Goal: Information Seeking & Learning: Check status

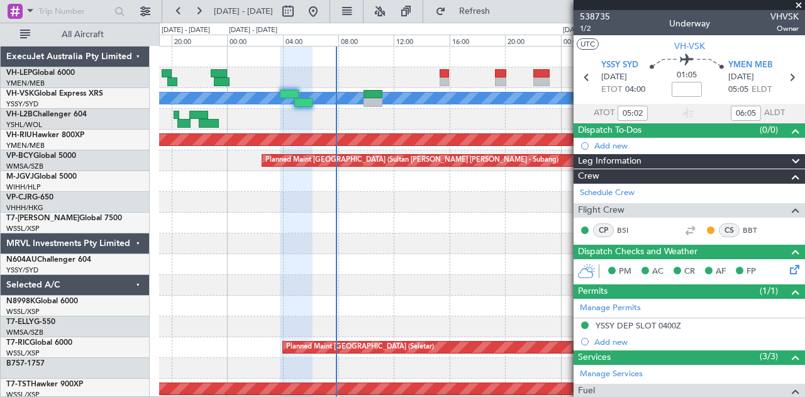
click at [798, 4] on span at bounding box center [798, 5] width 13 height 11
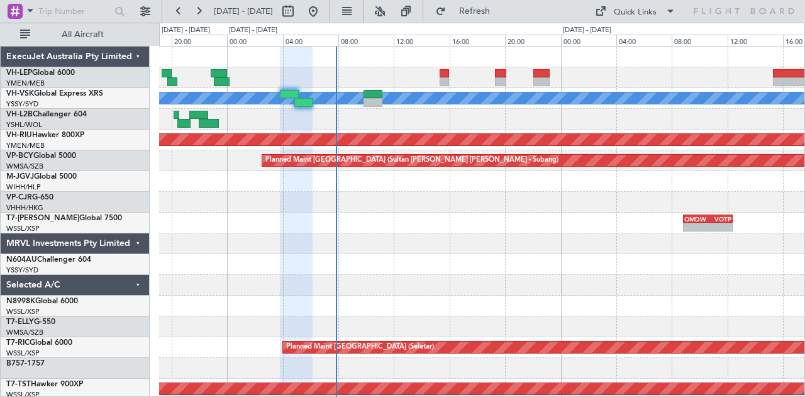
type input "0"
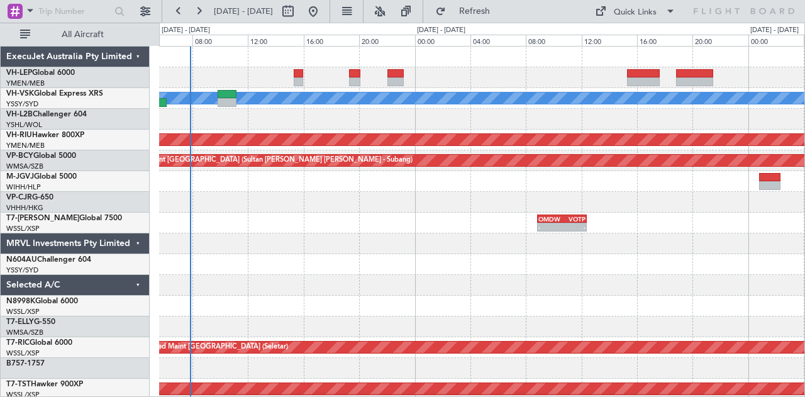
click at [478, 92] on div "[PERSON_NAME] No Crew Planned Maint [GEOGRAPHIC_DATA] ([GEOGRAPHIC_DATA]) Plann…" at bounding box center [482, 389] width 646 height 685
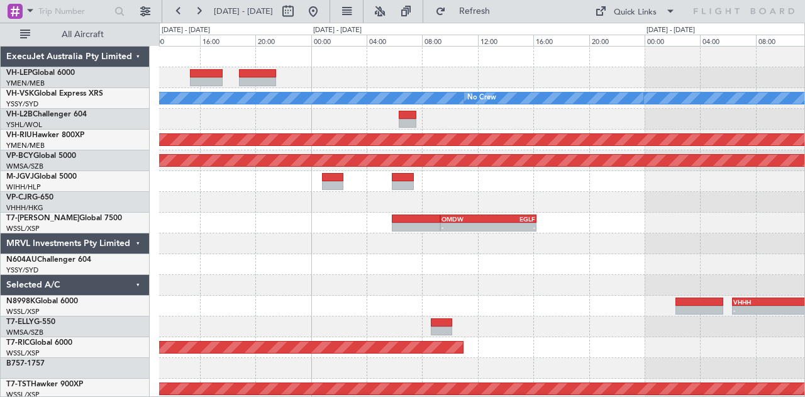
click at [307, 119] on div "[PERSON_NAME] No Crew Planned Maint [GEOGRAPHIC_DATA] ([GEOGRAPHIC_DATA]) Plann…" at bounding box center [482, 389] width 646 height 685
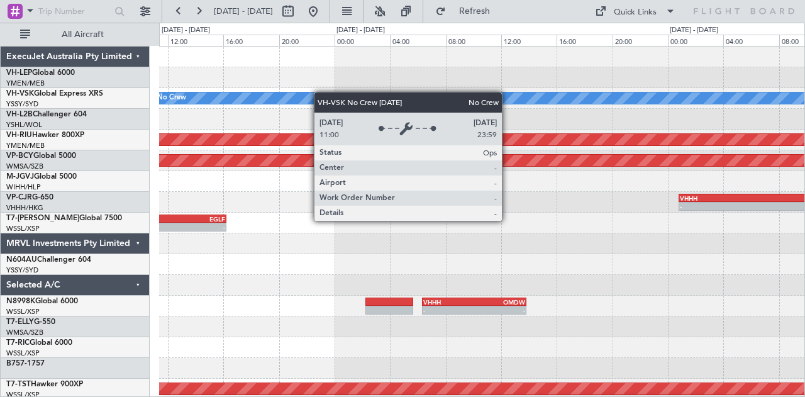
click at [316, 92] on div "[PERSON_NAME] No Crew Planned Maint [GEOGRAPHIC_DATA] ([GEOGRAPHIC_DATA]) Plann…" at bounding box center [482, 389] width 646 height 685
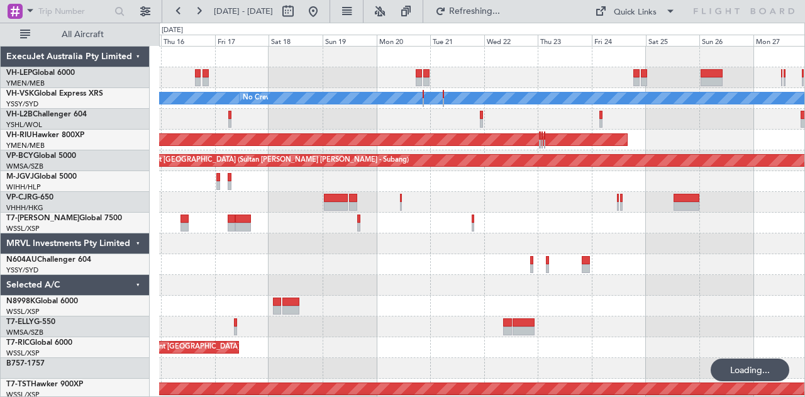
click at [370, 79] on div at bounding box center [482, 77] width 646 height 21
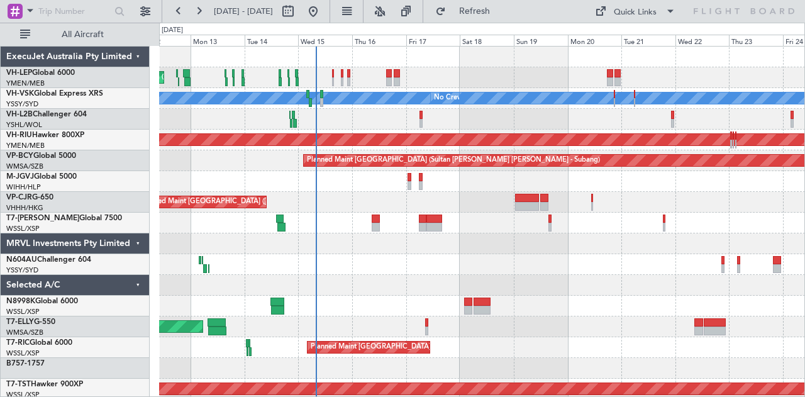
click at [473, 85] on div "Unplanned Maint Wichita (Wichita Mid-continent)" at bounding box center [482, 77] width 646 height 21
click at [402, 76] on div "Unplanned Maint Wichita (Wichita Mid-continent)" at bounding box center [482, 77] width 646 height 21
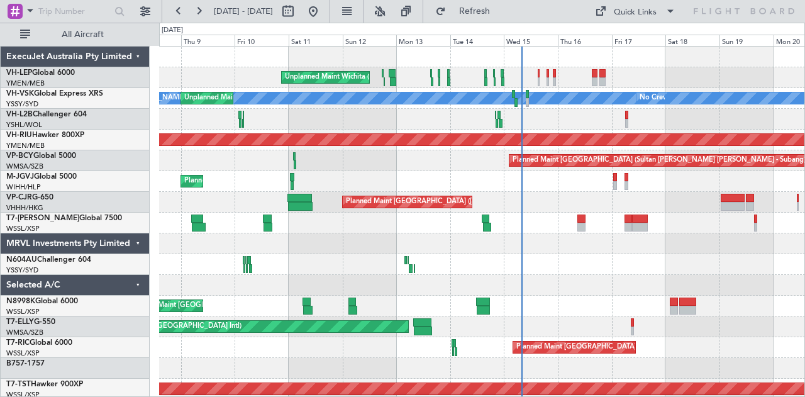
click at [407, 75] on div "Unplanned Maint Wichita (Wichita Mid-continent)" at bounding box center [482, 77] width 646 height 21
click at [362, 79] on div "Unplanned Maint Wichita (Wichita Mid-continent)" at bounding box center [482, 77] width 646 height 21
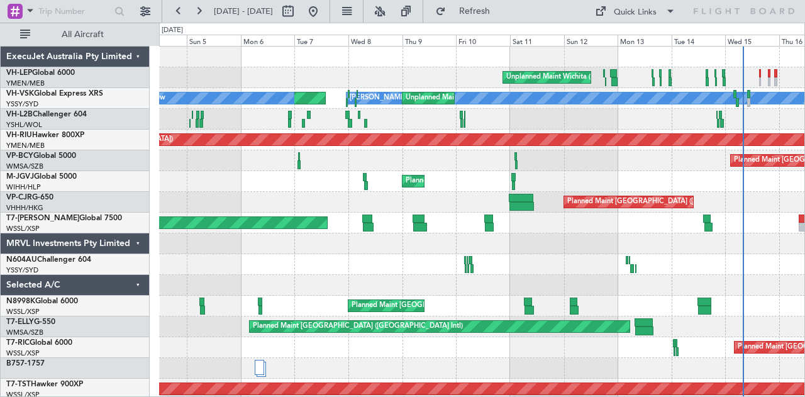
click at [371, 79] on div "Unplanned Maint Wichita (Wichita Mid-continent) [PERSON_NAME] Unplanned Maint S…" at bounding box center [482, 389] width 646 height 685
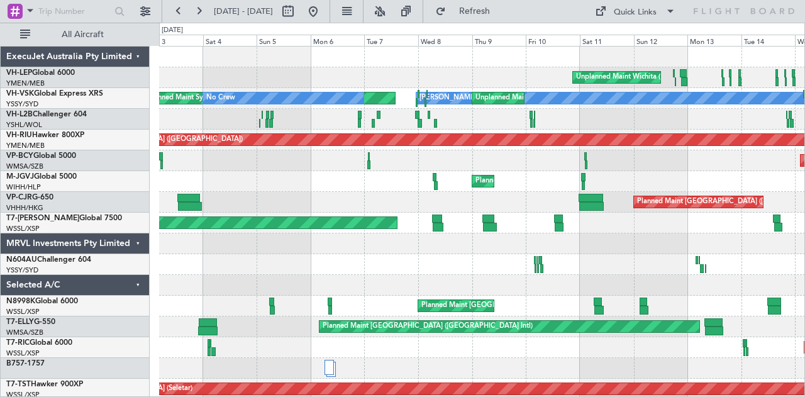
click at [373, 71] on div "Unplanned Maint Wichita (Wichita Mid-continent)" at bounding box center [482, 77] width 646 height 21
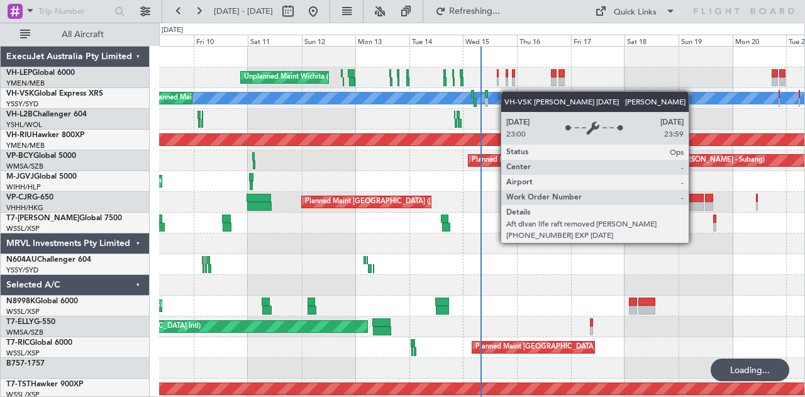
click at [396, 91] on div "Unplanned Maint Wichita (Wichita Mid-continent) [PERSON_NAME] Unplanned Maint S…" at bounding box center [482, 389] width 646 height 685
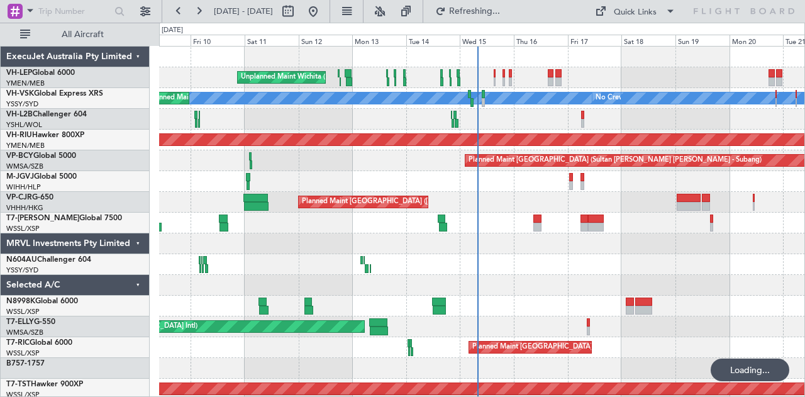
click at [329, 108] on div "Unplanned Maint Wichita (Wichita Mid-continent) [PERSON_NAME] Unplanned Maint S…" at bounding box center [482, 389] width 646 height 685
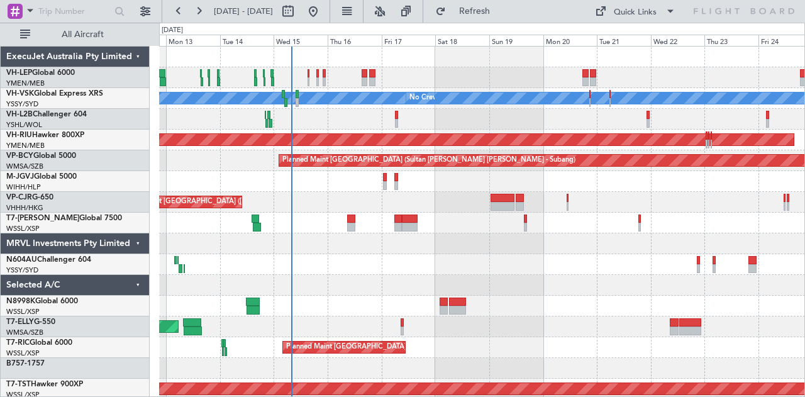
click at [244, 79] on div "Unplanned Maint Wichita (Wichita Mid-continent)" at bounding box center [482, 77] width 646 height 21
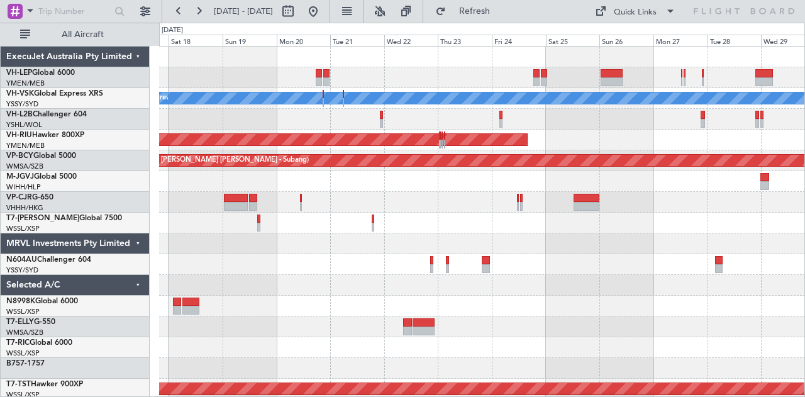
click at [452, 84] on div at bounding box center [482, 77] width 646 height 21
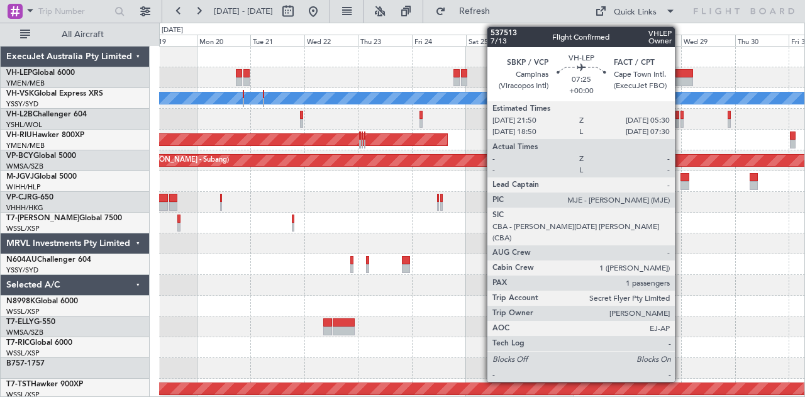
click at [681, 74] on div at bounding box center [684, 73] width 18 height 9
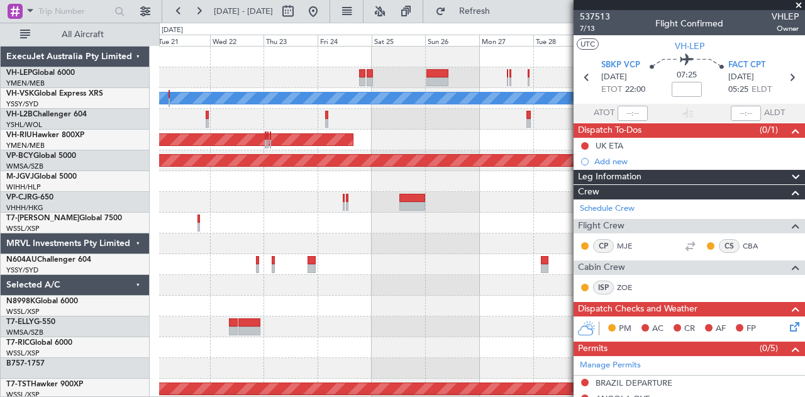
click at [798, 6] on span at bounding box center [798, 5] width 13 height 11
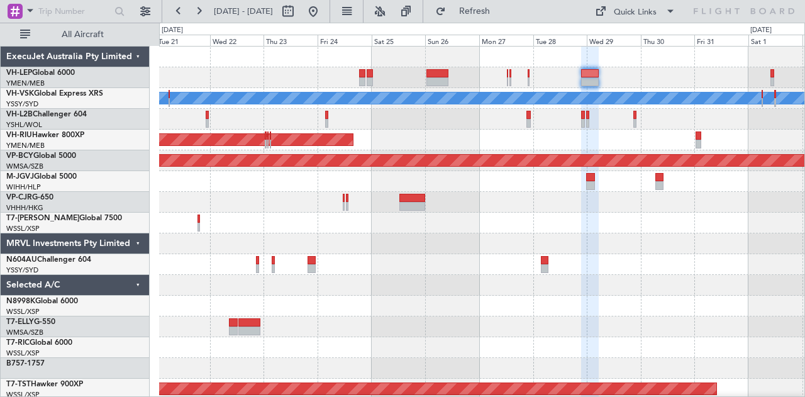
type input "0"
